Goal: Task Accomplishment & Management: Use online tool/utility

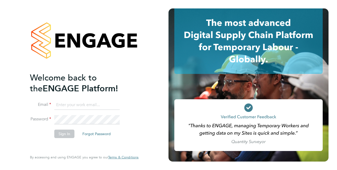
type input "[EMAIL_ADDRESS][DOMAIN_NAME]"
click at [67, 133] on button "Sign In" at bounding box center [64, 134] width 20 height 8
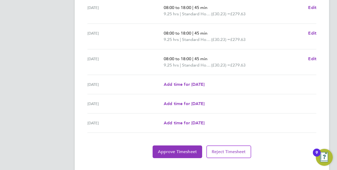
scroll to position [209, 0]
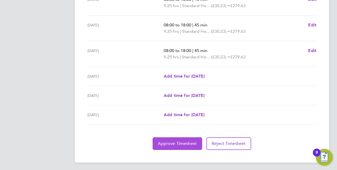
click at [180, 143] on span "Approve Timesheet" at bounding box center [177, 143] width 39 height 5
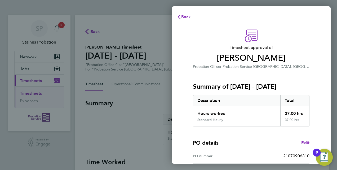
click at [321, 89] on div "Timesheet approval of Susan Afulukwe Probation Officer · Probation Service Kent…" at bounding box center [250, 135] width 159 height 224
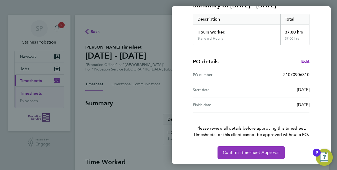
scroll to position [83, 0]
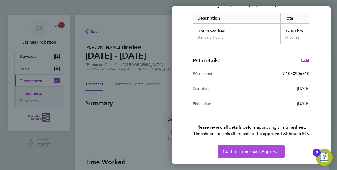
click at [243, 153] on span "Confirm Timesheet Approval" at bounding box center [250, 151] width 57 height 5
